Goal: Task Accomplishment & Management: Manage account settings

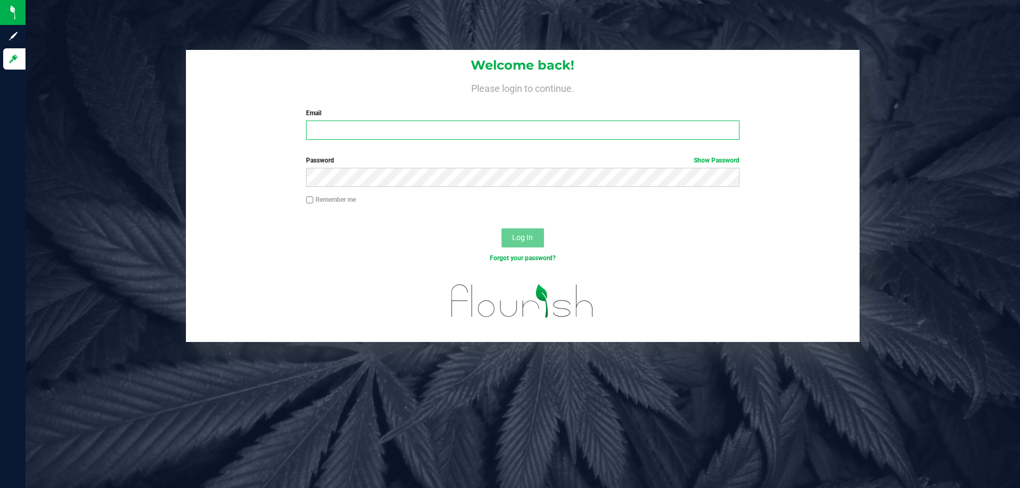
click at [343, 122] on input "Email" at bounding box center [522, 130] width 433 height 19
type input "[EMAIL_ADDRESS][DOMAIN_NAME]"
click at [502, 228] on button "Log In" at bounding box center [523, 237] width 43 height 19
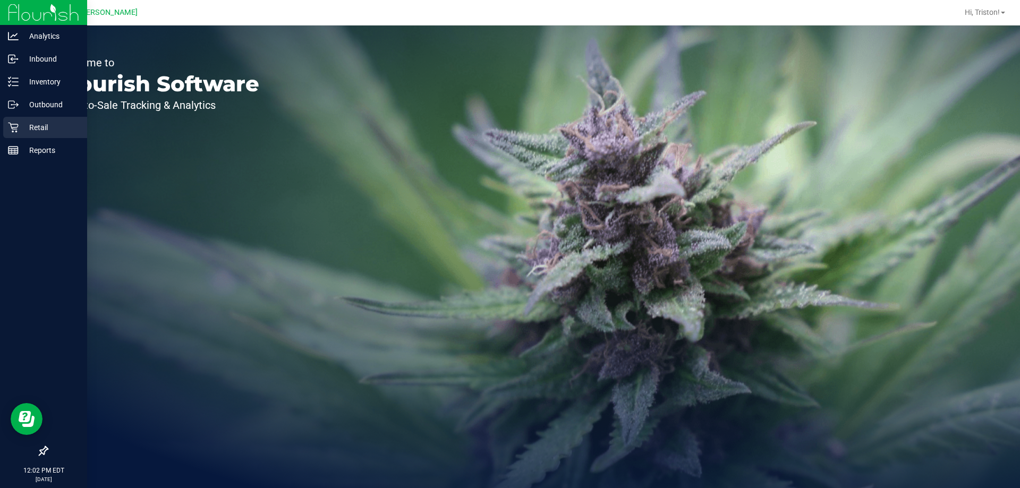
click at [16, 130] on icon at bounding box center [13, 127] width 11 height 11
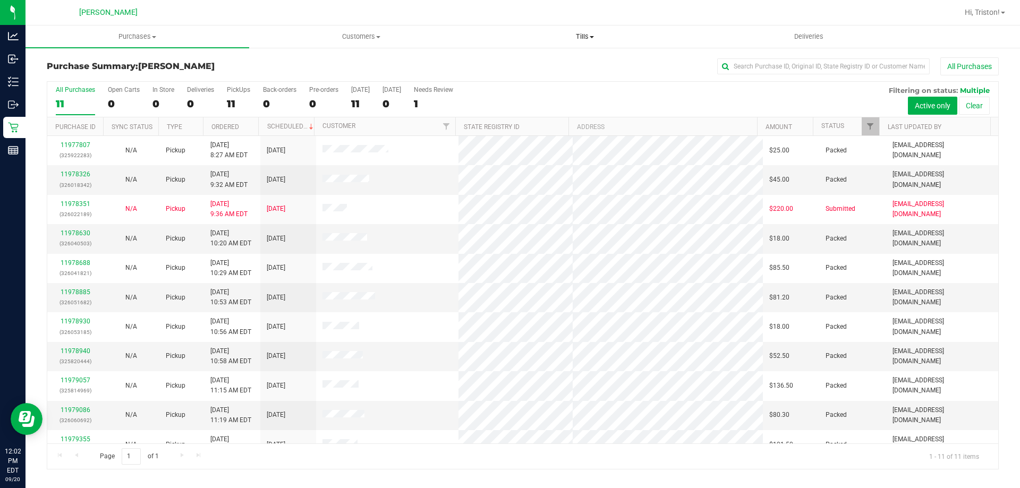
click at [578, 35] on span "Tills" at bounding box center [584, 37] width 223 height 10
click at [528, 65] on span "Manage tills" at bounding box center [509, 64] width 72 height 9
